Goal: Information Seeking & Learning: Learn about a topic

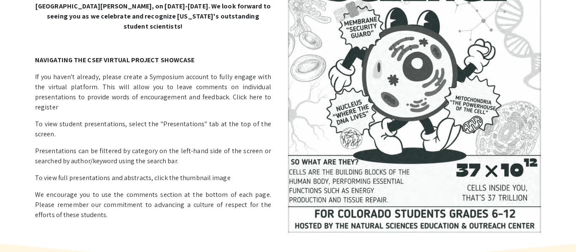
scroll to position [139, 0]
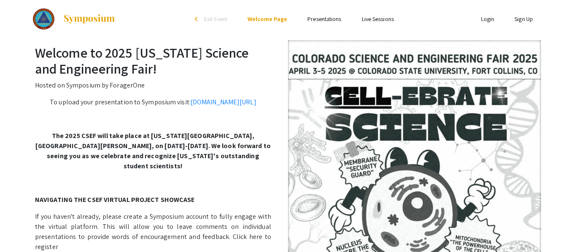
click at [326, 20] on link "Presentations" at bounding box center [324, 19] width 34 height 8
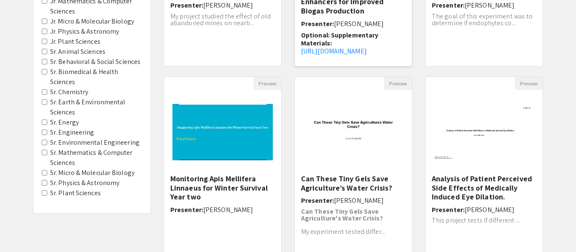
scroll to position [213, 0]
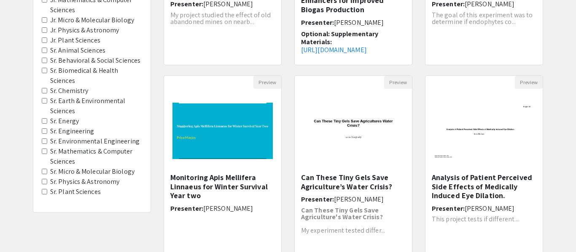
click at [45, 92] on Chemistry "Sr. Chemistry" at bounding box center [44, 90] width 5 height 5
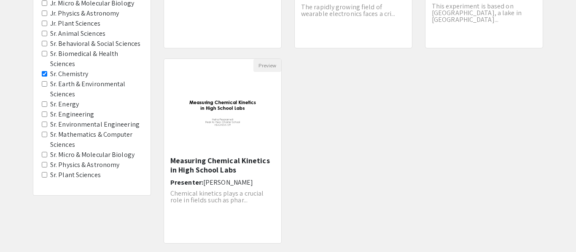
scroll to position [306, 0]
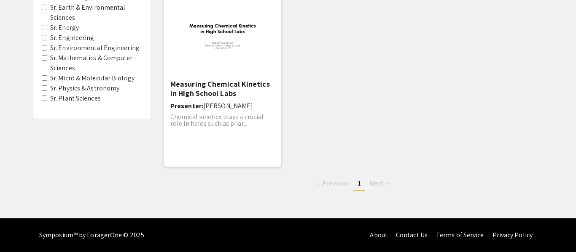
click at [229, 42] on img "Open Presentation <p>Measuring Chemical Kinetics in High School Labs</p>" at bounding box center [222, 37] width 117 height 73
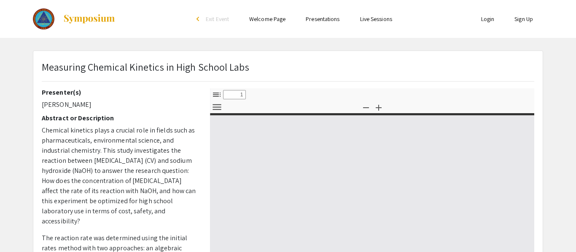
select select "custom"
type input "0"
select select "custom"
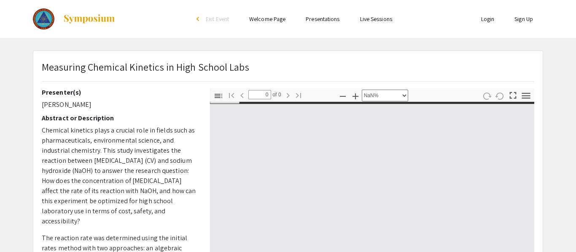
type input "1"
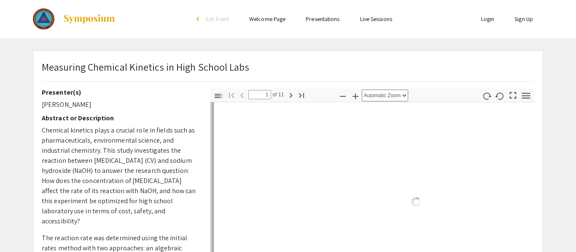
select select "auto"
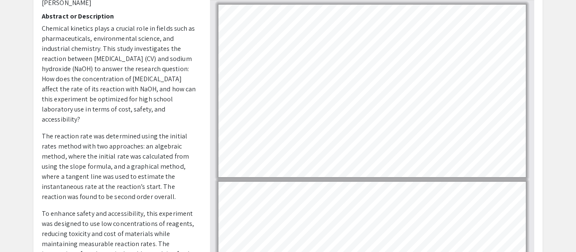
type input "2"
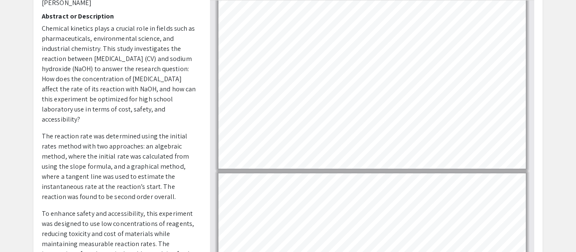
scroll to position [186, 0]
select select "page-width"
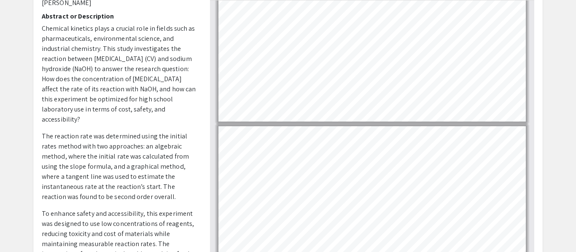
scroll to position [411, 0]
type input "4"
select select "custom"
type input "3"
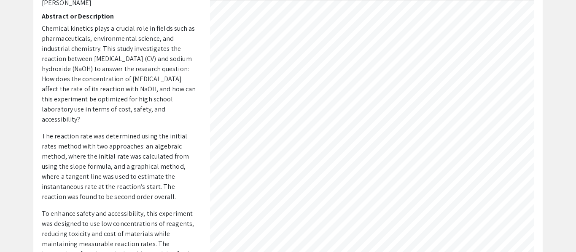
scroll to position [1563, 713]
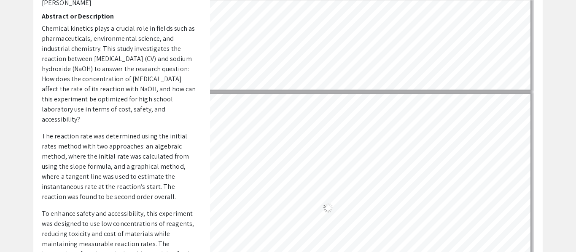
select select "1"
type input "3"
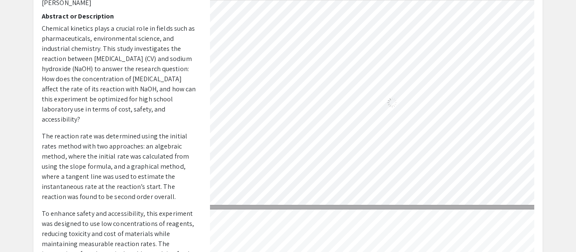
select select "custom"
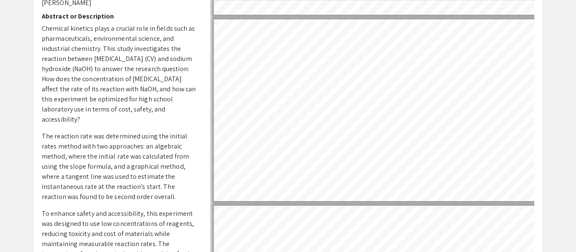
scroll to position [360, 0]
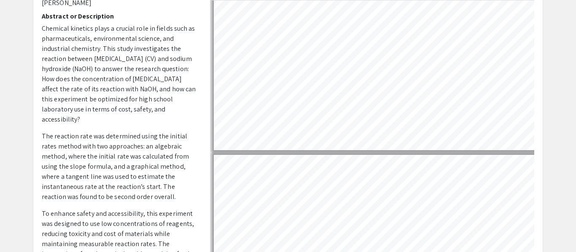
type input "2"
select select "custom"
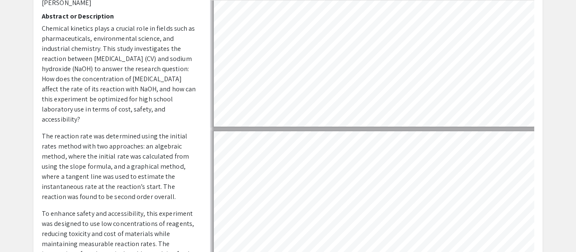
scroll to position [50, 0]
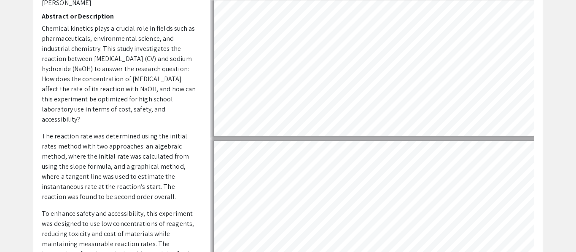
type input "1"
select select "custom"
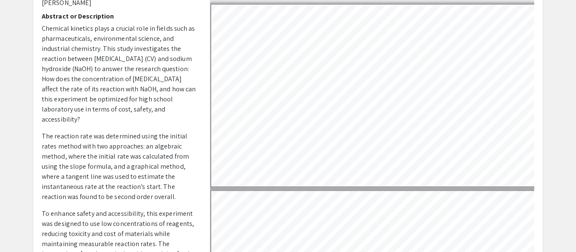
scroll to position [0, 5]
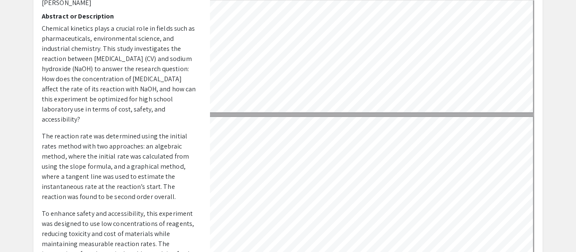
type input "2"
select select "custom"
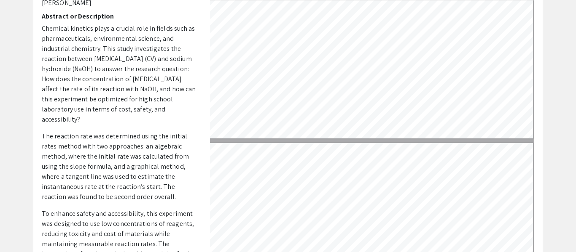
type input "3"
select select "custom"
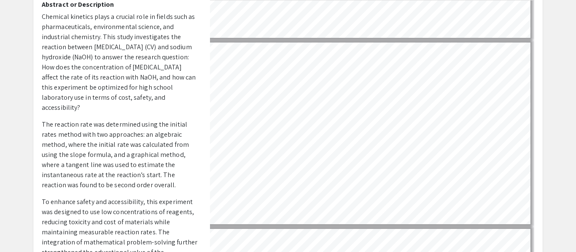
scroll to position [0, 0]
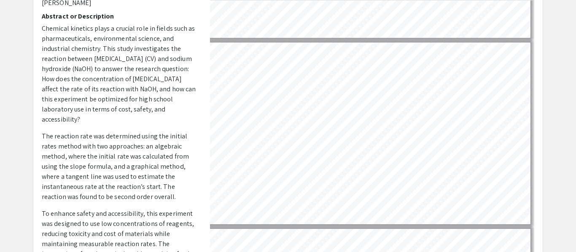
click at [185, 110] on p "Chemical kinetics plays a crucial role in fields such as pharmaceuticals, envir…" at bounding box center [119, 74] width 155 height 101
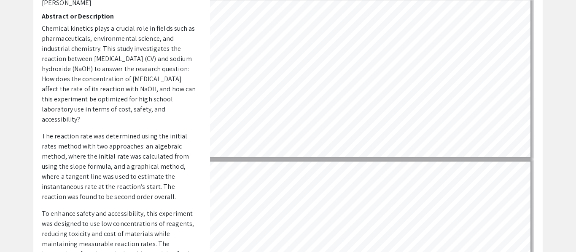
type input "4"
select select "custom"
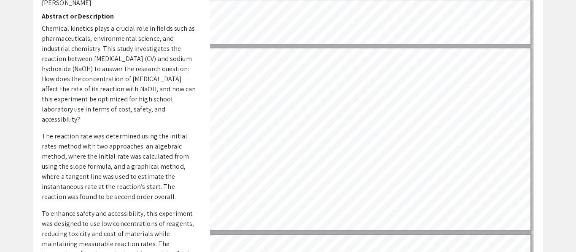
scroll to position [515, 6]
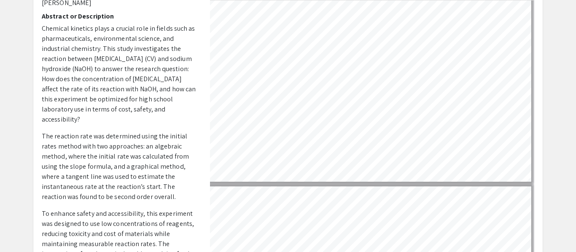
type input "3"
select select "custom"
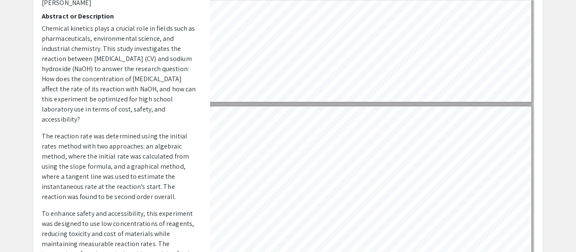
type input "2"
select select "custom"
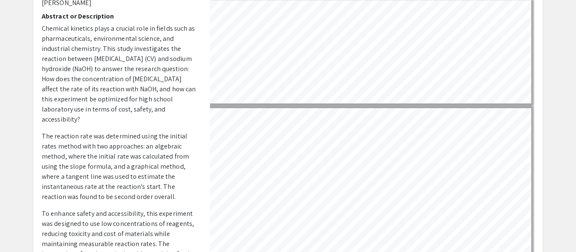
type input "1"
select select "custom"
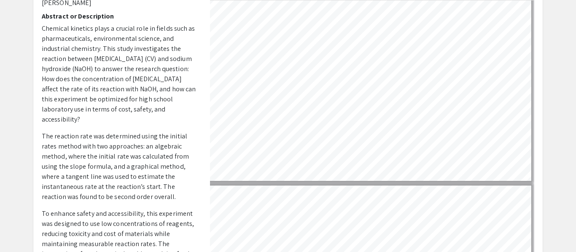
scroll to position [0, 6]
